Goal: Transaction & Acquisition: Purchase product/service

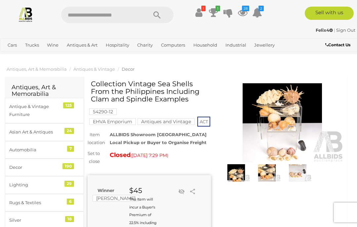
click at [243, 17] on icon at bounding box center [243, 13] width 10 height 12
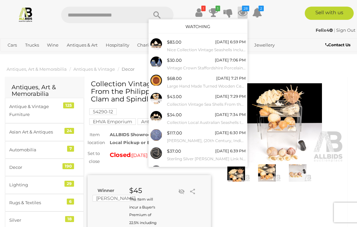
click at [232, 44] on div "[DATE] 6:59 PM" at bounding box center [230, 41] width 30 height 7
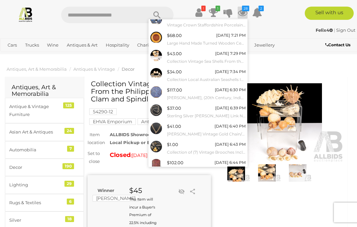
scroll to position [43, 0]
click at [222, 176] on link "View All" at bounding box center [198, 182] width 99 height 12
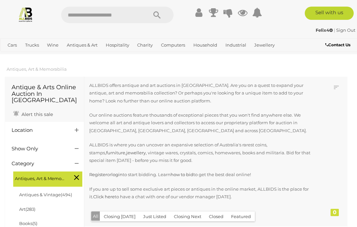
scroll to position [669, 0]
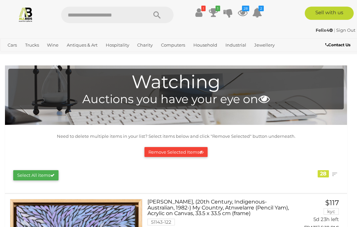
click at [214, 15] on icon at bounding box center [213, 13] width 9 height 12
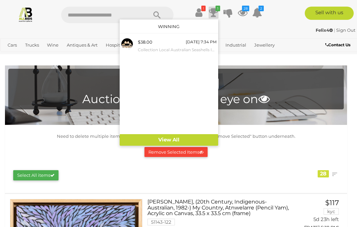
click at [143, 46] on small "Collection Local Australian Seashells Including Spiny Murex and More" at bounding box center [177, 49] width 79 height 7
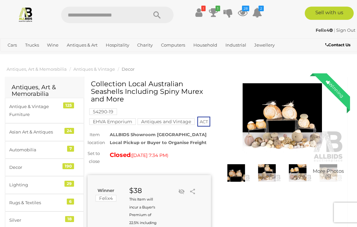
click at [245, 14] on icon at bounding box center [243, 13] width 10 height 12
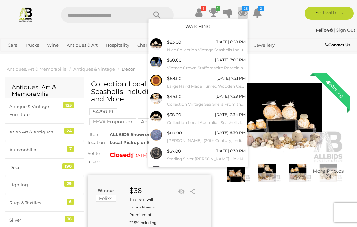
click at [219, 45] on div "$83.00 [DATE] 6:59 PM Nice Collection Vintage Seashells Including Two Varieties…" at bounding box center [206, 45] width 79 height 15
click at [216, 41] on div "$83.00 [DATE] 6:59 PM Nice Collection Vintage Seashells Including Two Varieties…" at bounding box center [206, 45] width 79 height 15
click at [228, 98] on div "[DATE] 7:29 PM" at bounding box center [230, 96] width 30 height 7
click at [233, 115] on div "[DATE] 7:34 PM" at bounding box center [230, 114] width 31 height 7
